Goal: Task Accomplishment & Management: Manage account settings

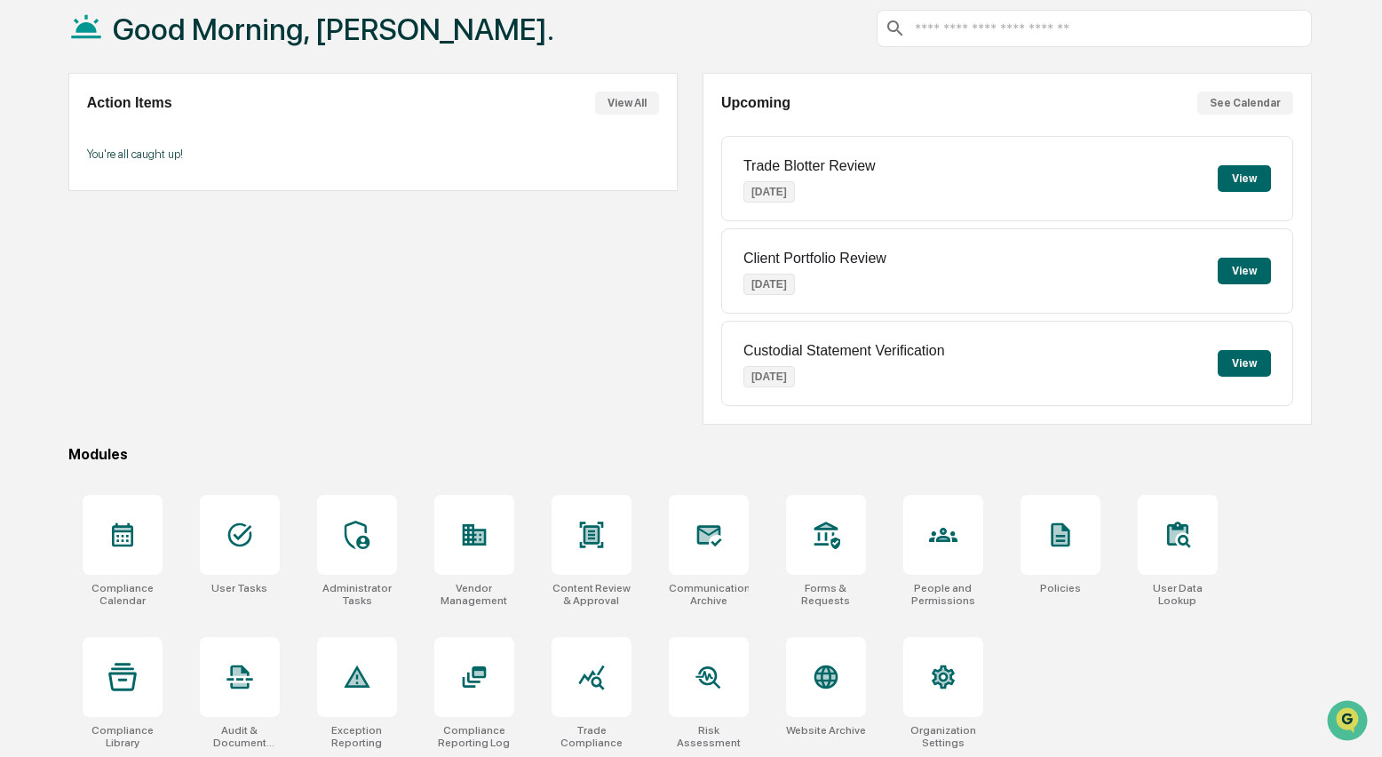
scroll to position [107, 0]
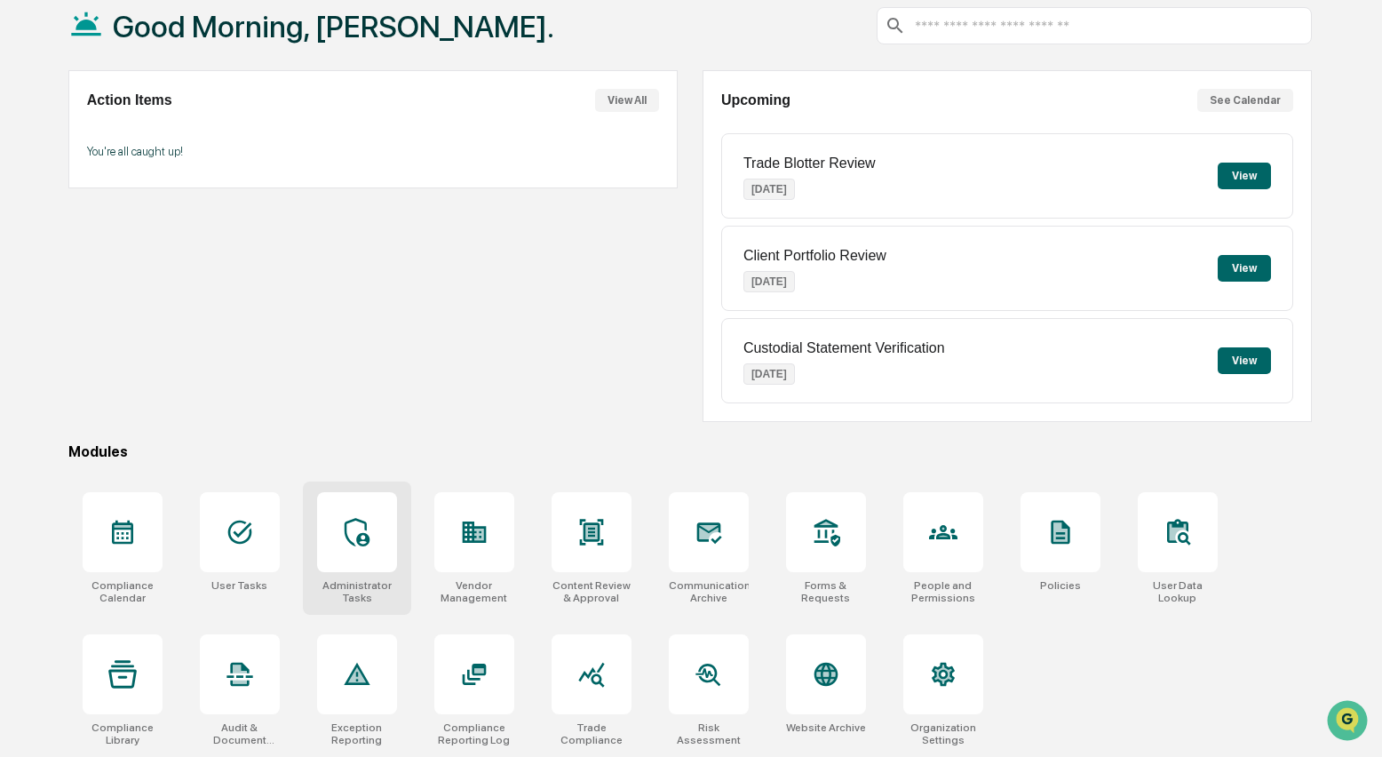
click at [345, 509] on div at bounding box center [357, 532] width 80 height 80
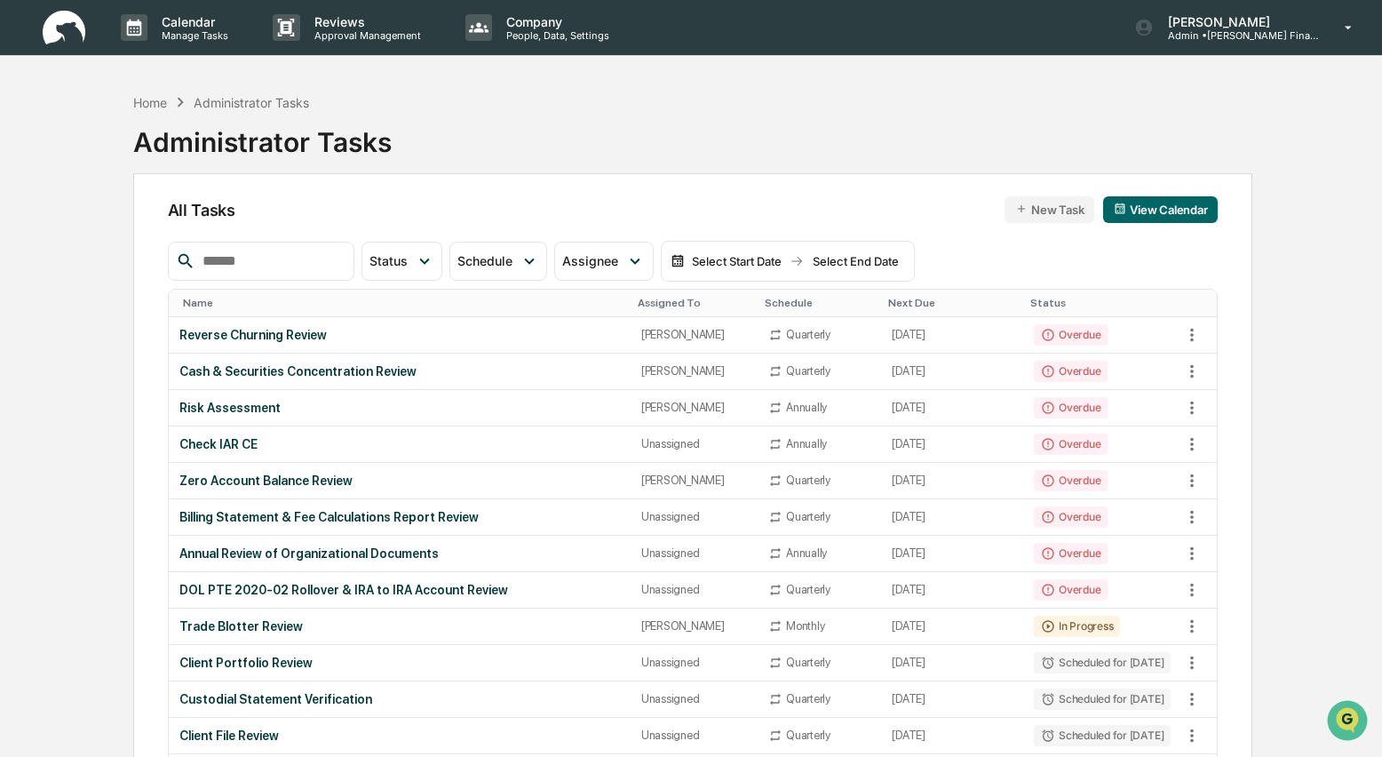
click at [1051, 210] on button "New Task" at bounding box center [1050, 209] width 90 height 27
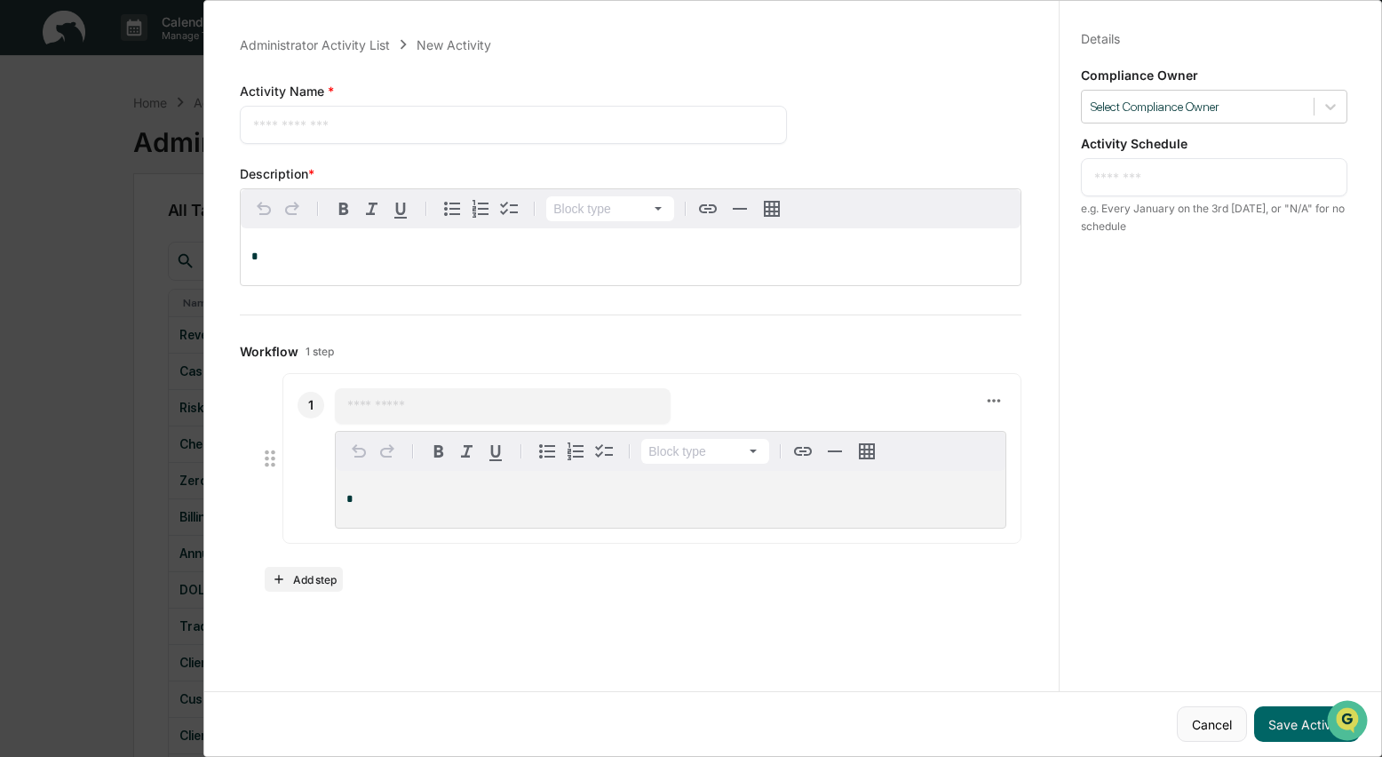
click at [1194, 715] on button "Cancel" at bounding box center [1212, 724] width 70 height 36
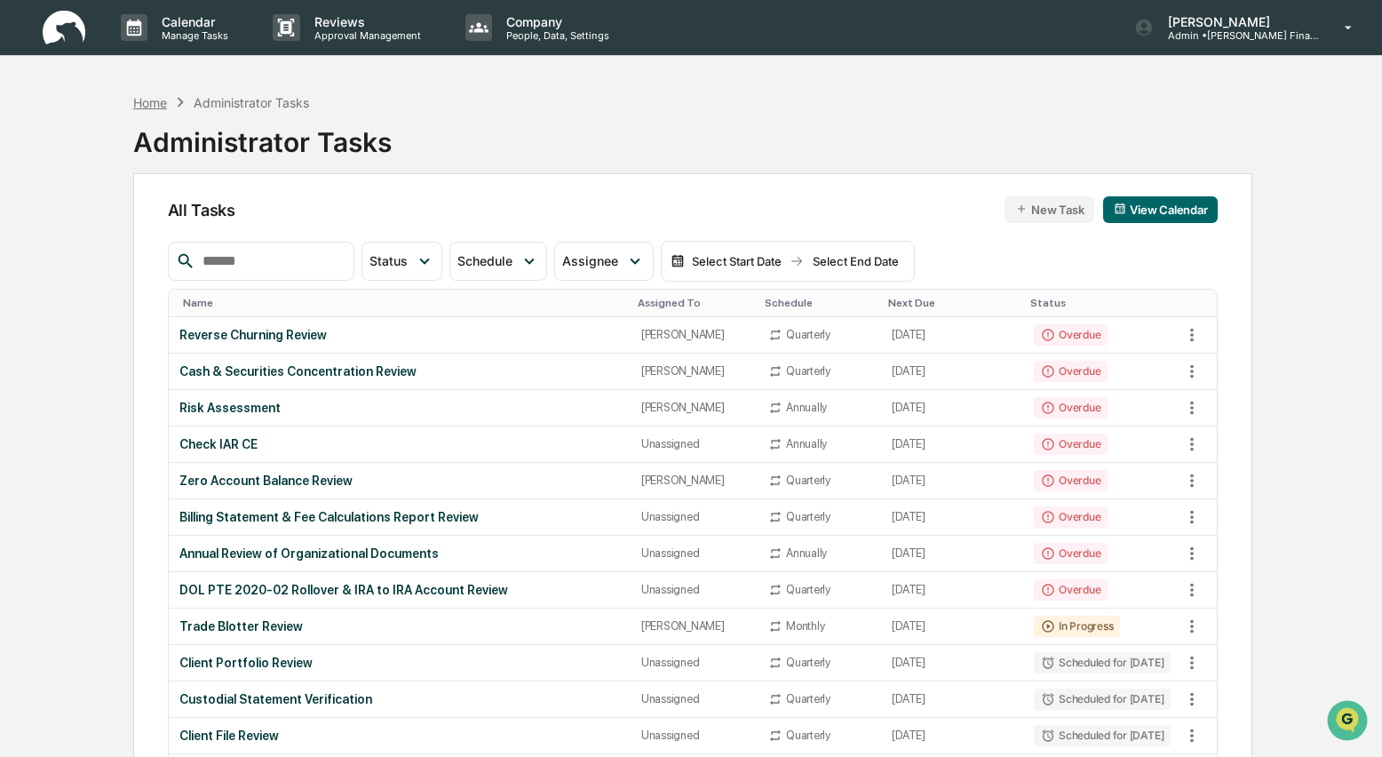
click at [141, 102] on div "Home" at bounding box center [150, 102] width 34 height 15
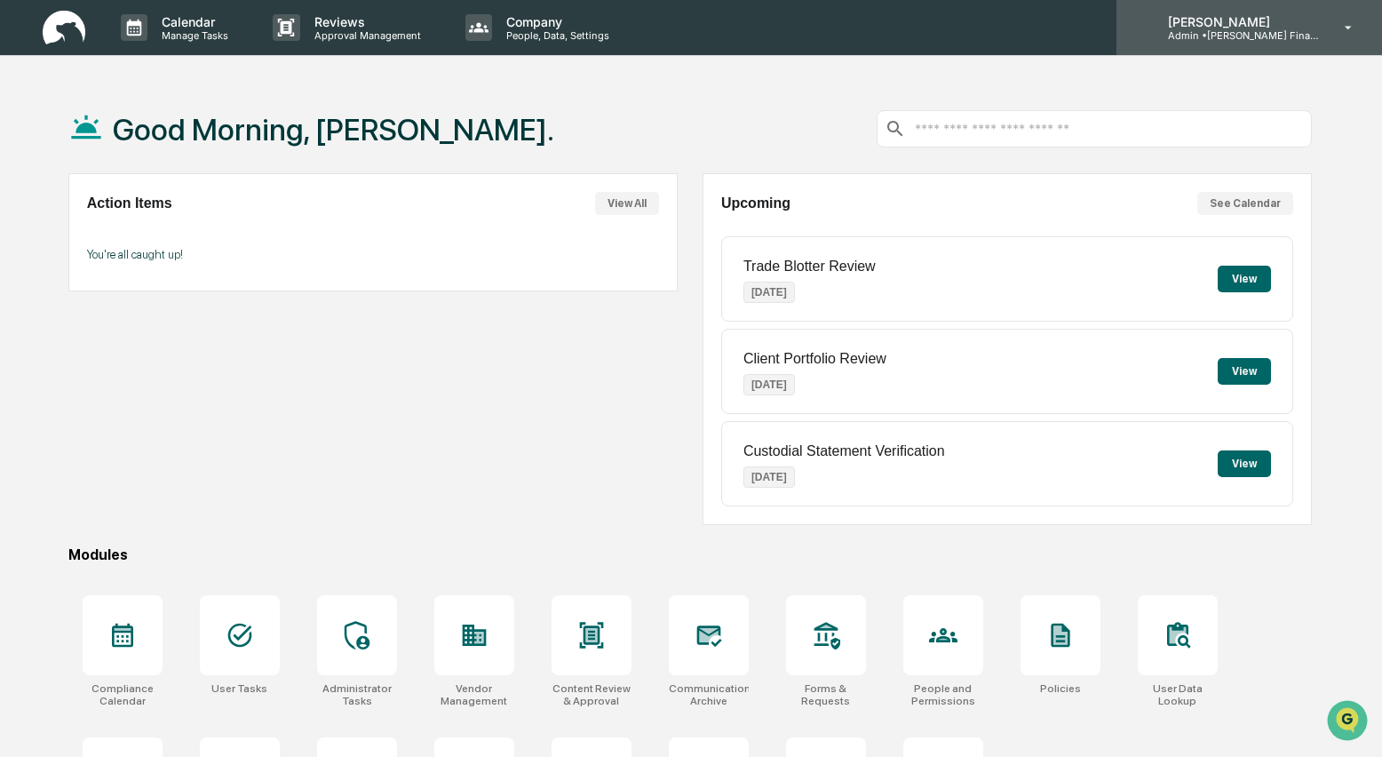
click at [1223, 28] on p "[PERSON_NAME]" at bounding box center [1236, 21] width 165 height 15
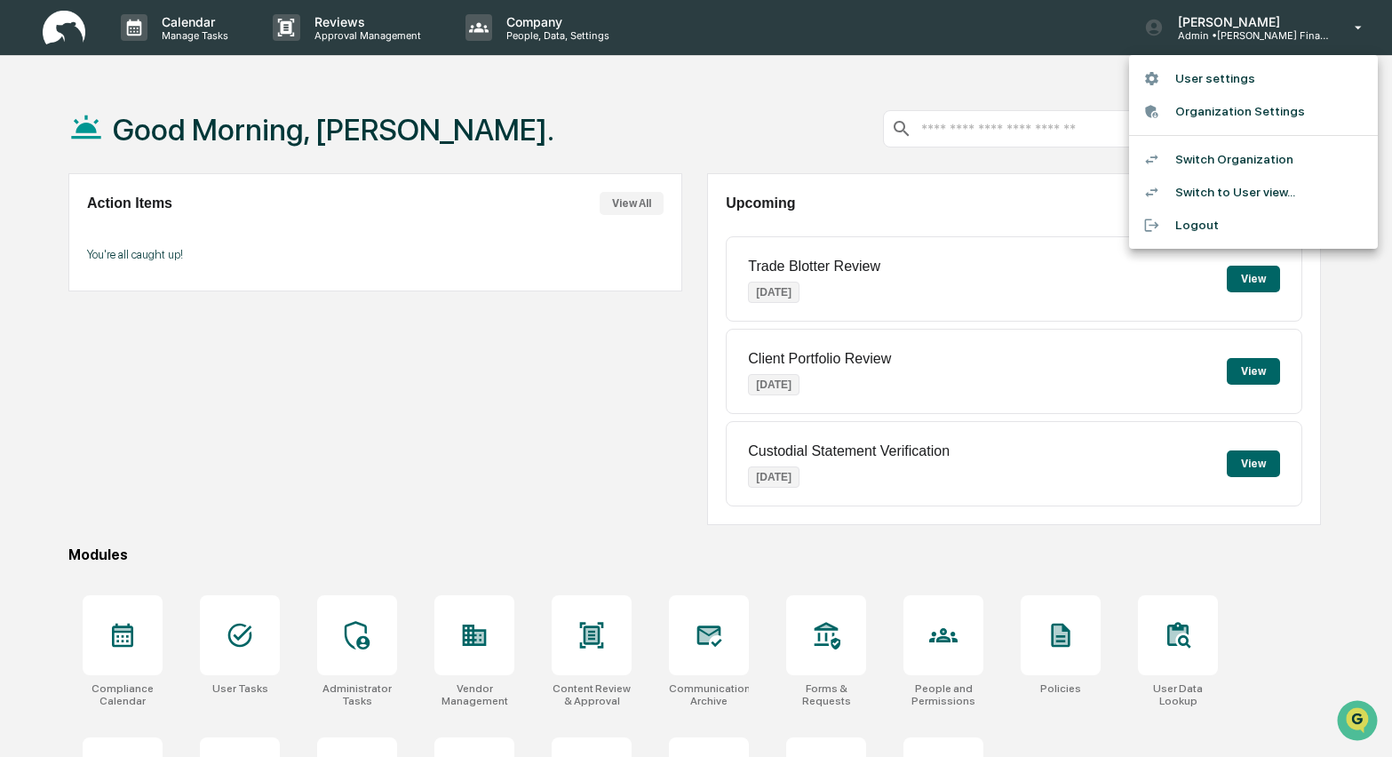
click at [1206, 154] on li "Switch Organization" at bounding box center [1253, 159] width 249 height 33
